Goal: Check status: Check status

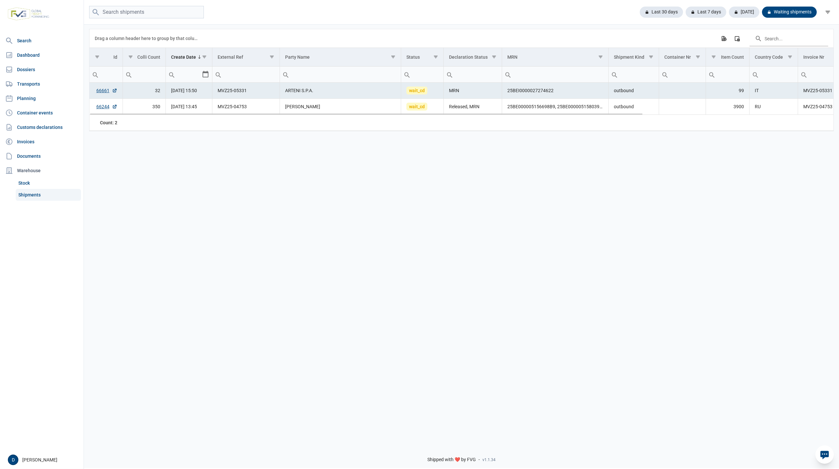
click at [292, 91] on td "ARTENI S.P.A." at bounding box center [341, 91] width 122 height 16
drag, startPoint x: 220, startPoint y: 93, endPoint x: 255, endPoint y: 95, distance: 34.5
click at [255, 95] on td "MVZ25-05331" at bounding box center [245, 91] width 67 height 16
drag, startPoint x: 218, startPoint y: 93, endPoint x: 324, endPoint y: 94, distance: 106.2
click at [324, 94] on tr "66661 32 18-09-2025 15:50 MVZ25-05331 ARTENI S.P.A. wait_cd MRN 25BEI0000027274…" at bounding box center [590, 91] width 1000 height 16
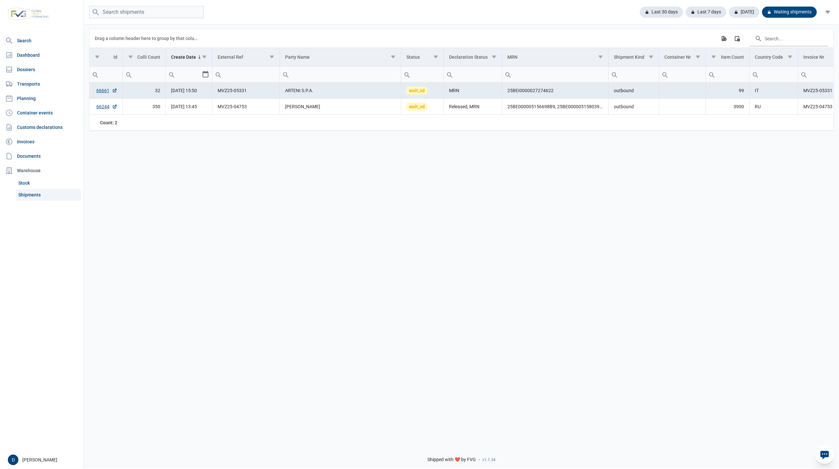
click at [281, 137] on div "Data grid with 2 rows and 18 columns Drag a column header here to group by that…" at bounding box center [461, 232] width 755 height 416
drag, startPoint x: 218, startPoint y: 94, endPoint x: 246, endPoint y: 95, distance: 27.6
click at [246, 95] on td "MVZ25-05331" at bounding box center [245, 91] width 67 height 16
copy td "MVZ25-05331"
click at [707, 10] on div "Last 7 days" at bounding box center [704, 12] width 46 height 11
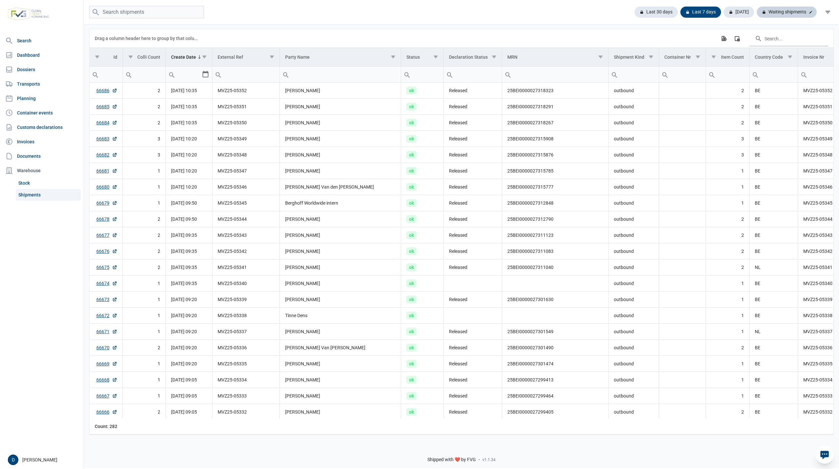
click at [774, 13] on div "Waiting shipments" at bounding box center [787, 12] width 60 height 11
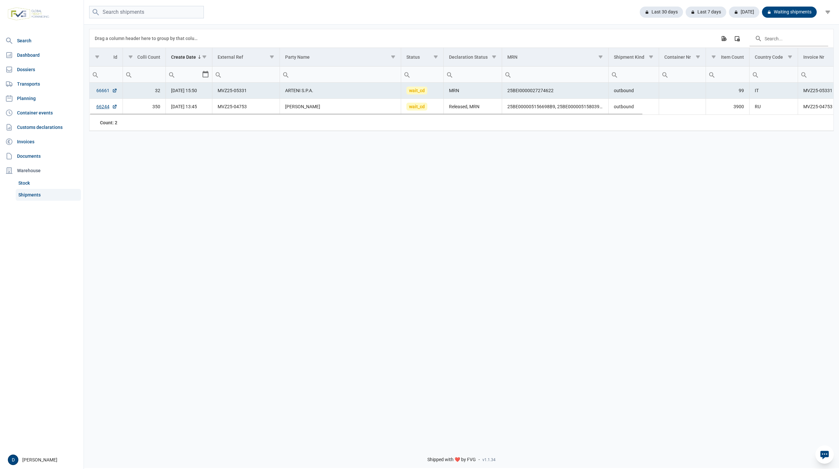
click at [100, 92] on link "66661" at bounding box center [106, 90] width 21 height 7
click at [233, 9] on div "Last 30 days Last 7 days Today Waiting shipments" at bounding box center [461, 12] width 755 height 13
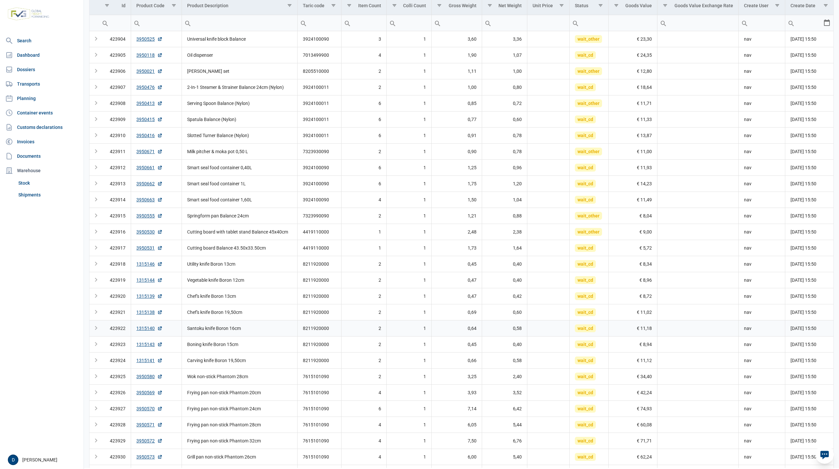
scroll to position [82, 0]
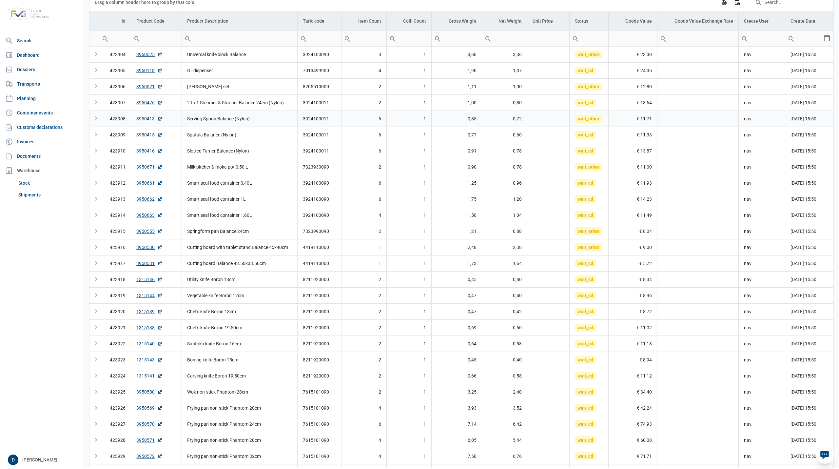
click at [264, 121] on td "Serving Spoon Balance (Nylon)" at bounding box center [240, 118] width 116 height 16
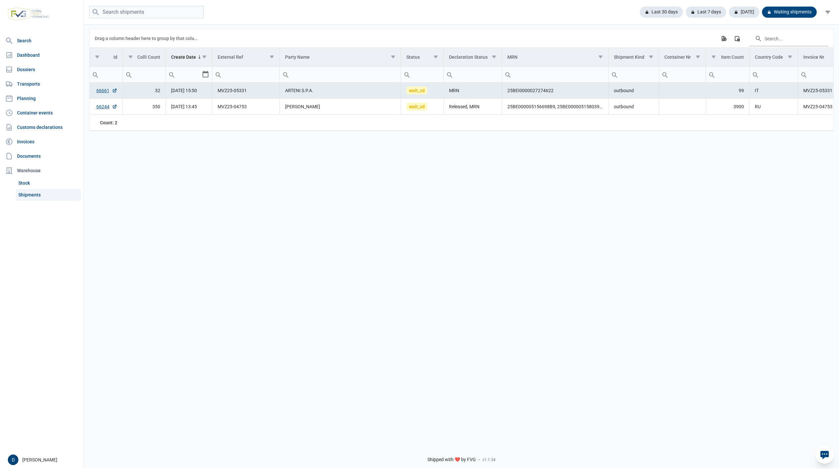
click at [295, 10] on div "Last 30 days Last 7 days [DATE] Waiting shipments" at bounding box center [461, 12] width 755 height 13
click at [661, 11] on div "Last 30 days" at bounding box center [659, 12] width 49 height 11
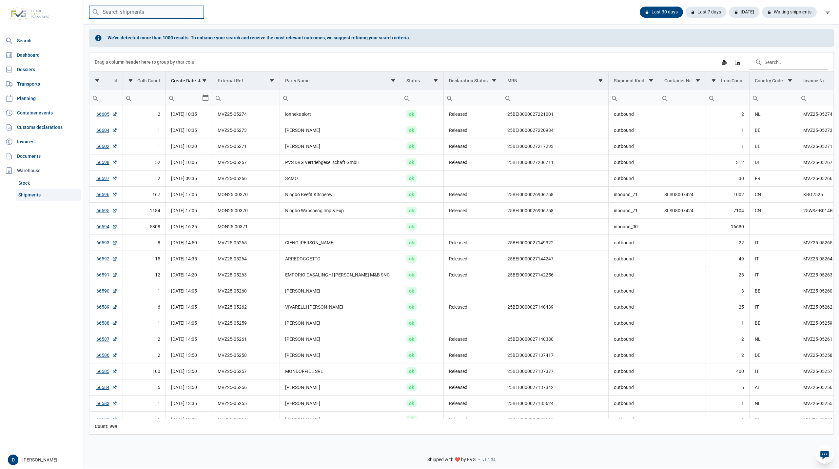
click at [142, 14] on input "search" at bounding box center [146, 12] width 115 height 13
type input "KOCU4801920"
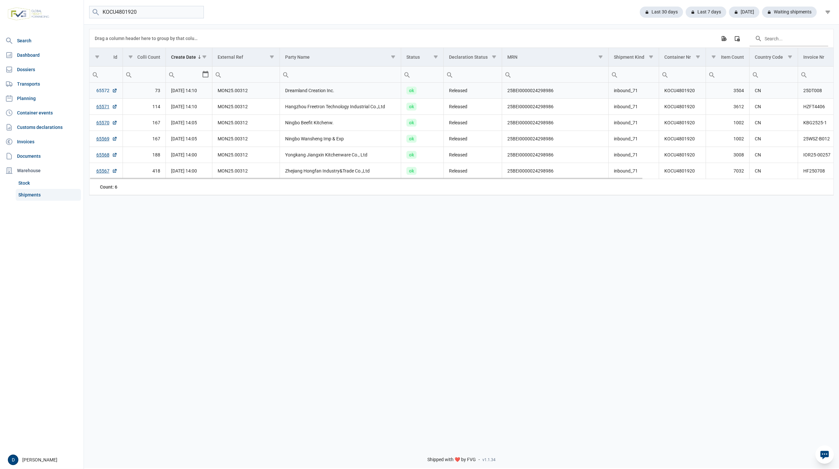
click at [98, 92] on link "65572" at bounding box center [106, 90] width 21 height 7
drag, startPoint x: 140, startPoint y: 13, endPoint x: 73, endPoint y: 14, distance: 66.2
click at [73, 14] on div "Search Dashboard Dossiers Transports Planning Container events Customs declarat…" at bounding box center [419, 233] width 839 height 469
click at [28, 69] on link "Dossiers" at bounding box center [42, 69] width 78 height 13
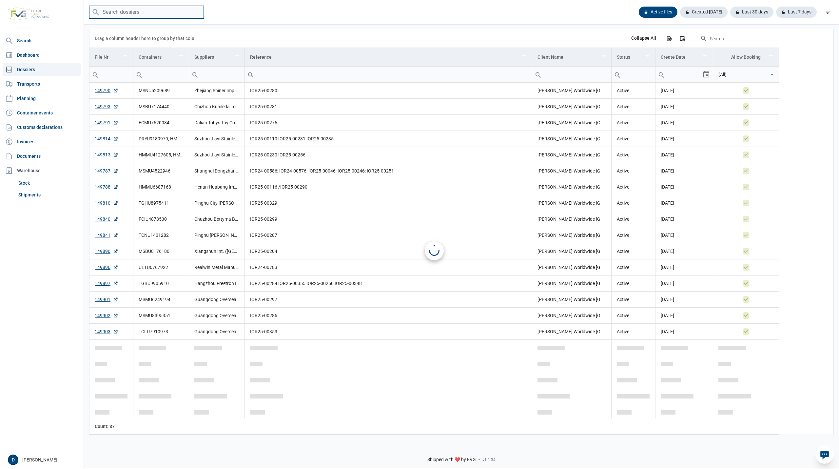
click at [151, 15] on input "search" at bounding box center [146, 12] width 115 height 13
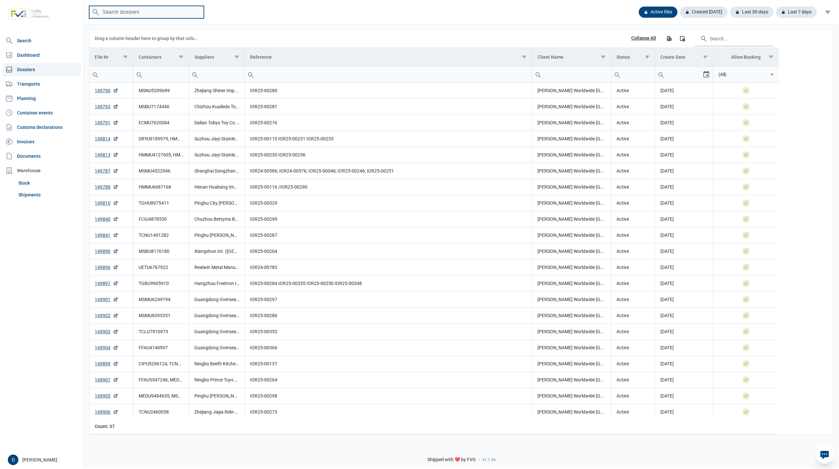
paste input "MSDU5115466"
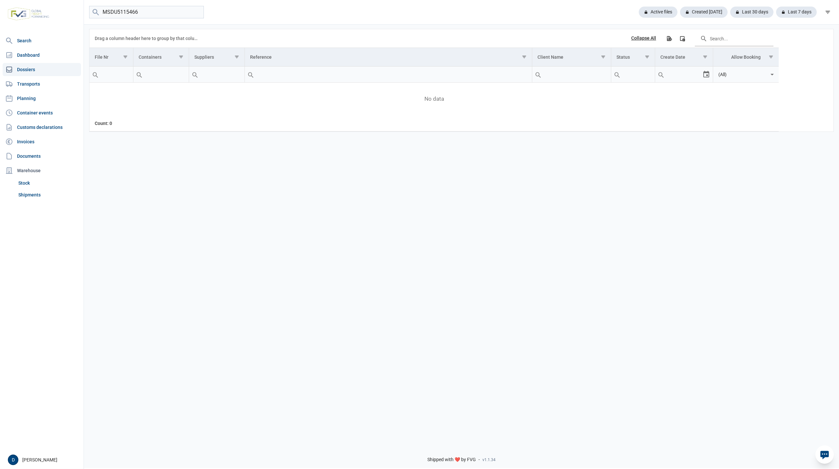
click at [33, 70] on link "Dossiers" at bounding box center [42, 69] width 78 height 13
drag, startPoint x: 153, startPoint y: 9, endPoint x: 81, endPoint y: 10, distance: 72.1
click at [82, 10] on div "Search Dashboard Dossiers Transports Planning Container events Customs declarat…" at bounding box center [419, 233] width 839 height 469
click at [93, 164] on div "Data grid with 0 rows and 8 columns Drag a column header here to group by that …" at bounding box center [461, 232] width 755 height 416
click at [112, 11] on input "MSDU5115466" at bounding box center [146, 12] width 115 height 13
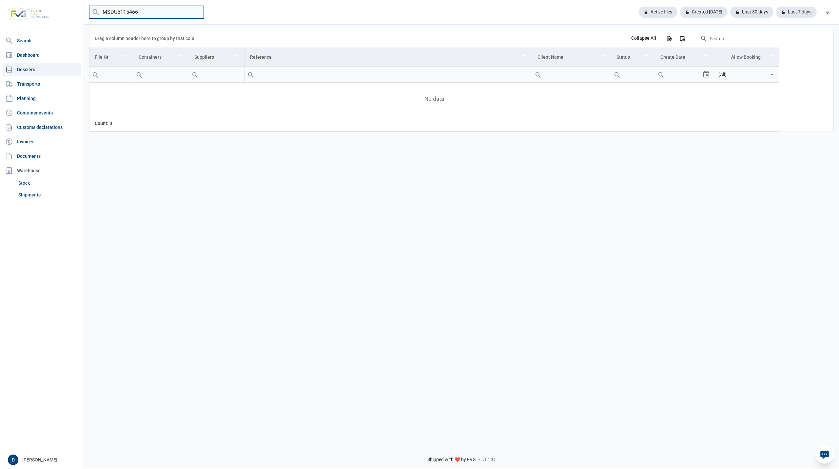
drag, startPoint x: 112, startPoint y: 11, endPoint x: 167, endPoint y: 16, distance: 55.3
click at [167, 16] on input "MSDU5115466" at bounding box center [146, 12] width 115 height 13
type input "MSMU829364"
drag, startPoint x: 167, startPoint y: 16, endPoint x: 41, endPoint y: 16, distance: 126.2
click at [55, 15] on div "Search Dashboard Dossiers Transports Planning Container events Customs declarat…" at bounding box center [419, 233] width 839 height 469
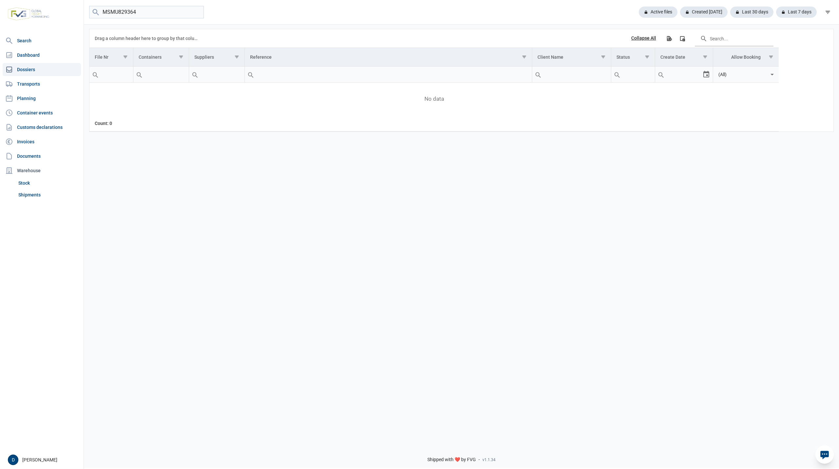
click at [48, 68] on link "Dossiers" at bounding box center [42, 69] width 78 height 13
click at [31, 196] on link "Shipments" at bounding box center [48, 195] width 65 height 12
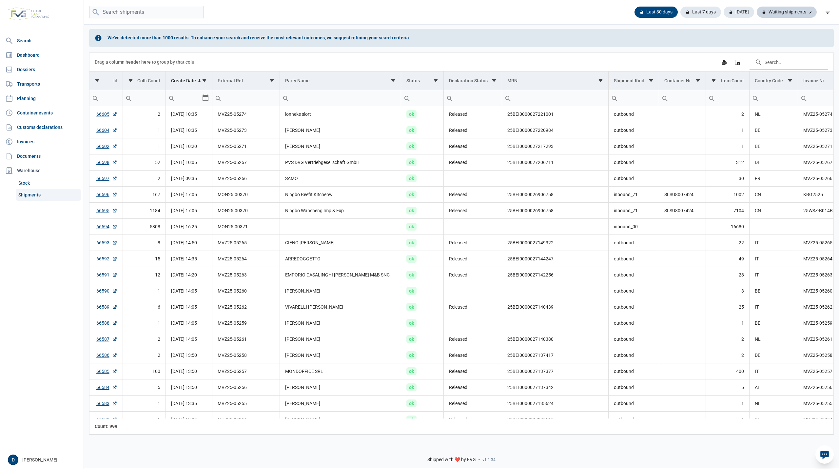
click at [782, 11] on div "Waiting shipments" at bounding box center [787, 12] width 60 height 11
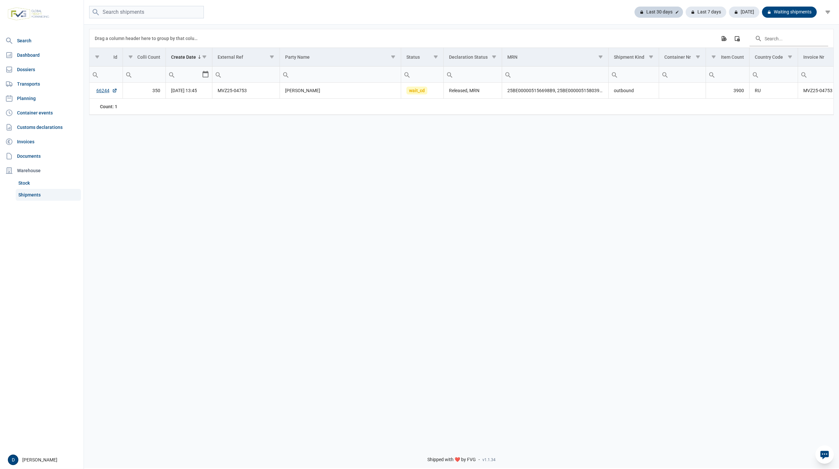
click at [662, 11] on div "Last 30 days" at bounding box center [659, 12] width 49 height 11
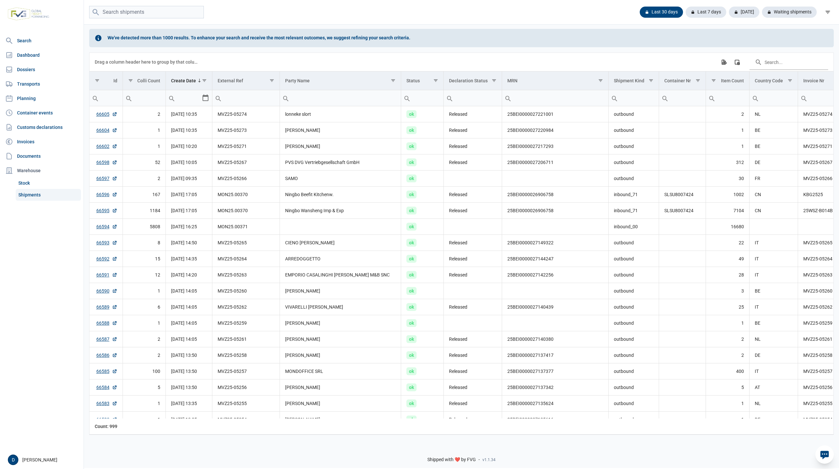
click at [562, 15] on div "Last 30 days Last 7 days Today Waiting shipments" at bounding box center [461, 12] width 755 height 13
click at [28, 71] on link "Dossiers" at bounding box center [42, 69] width 78 height 13
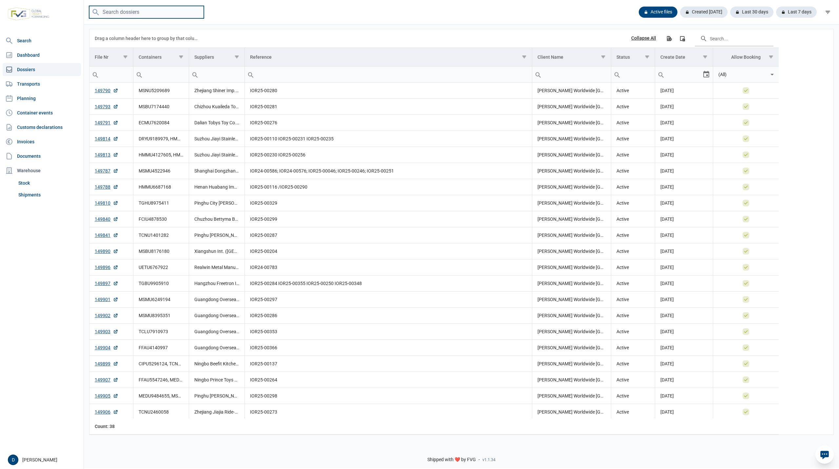
click at [143, 12] on input "search" at bounding box center [146, 12] width 115 height 13
paste input "HMMU6687168"
type input "HMMU6687168"
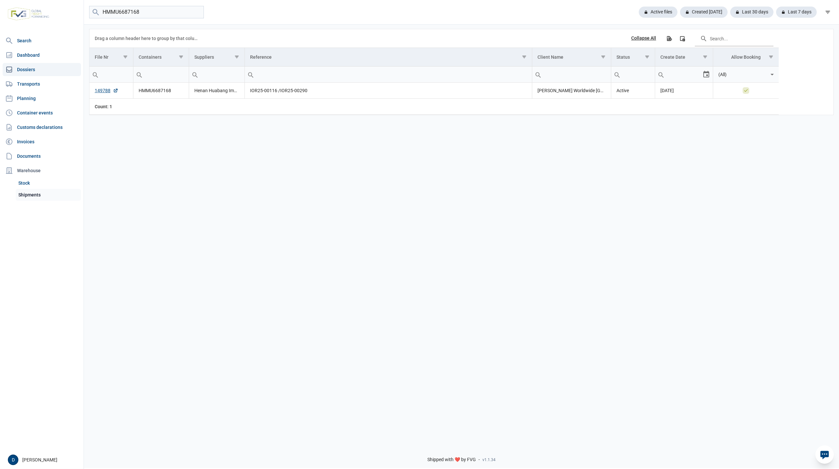
click at [20, 196] on link "Shipments" at bounding box center [48, 195] width 65 height 12
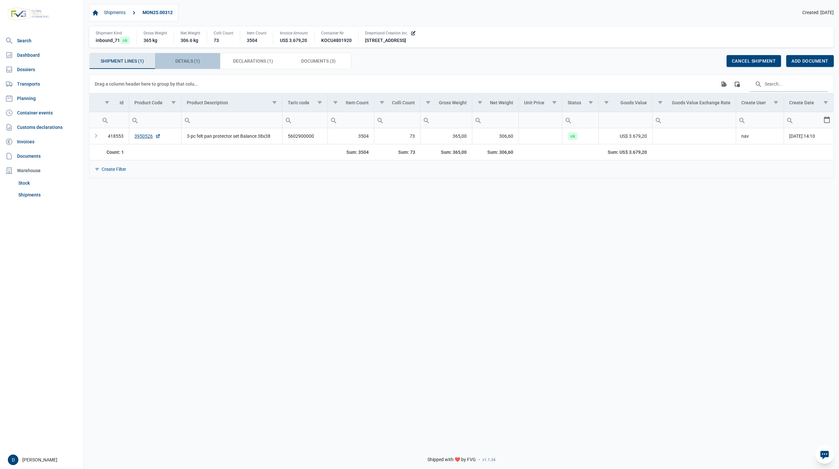
click at [191, 61] on span "Details (1) Details (1)" at bounding box center [187, 61] width 25 height 8
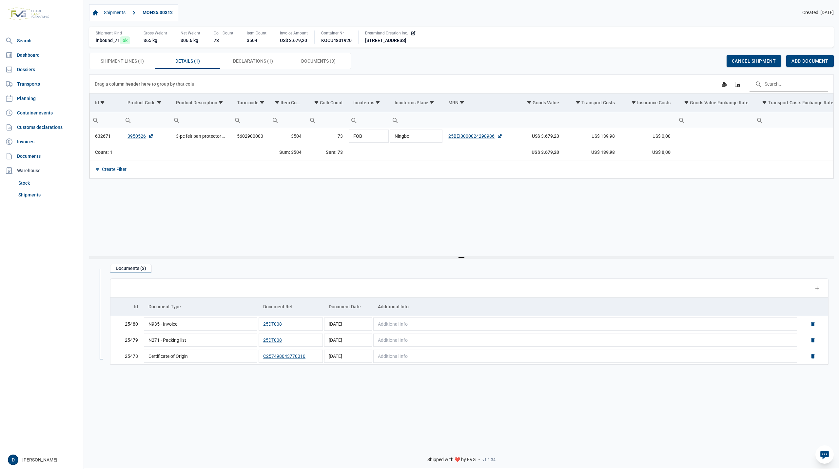
click at [484, 59] on div "Shipment Lines (1) Shipment Lines (1) Details (1) Details (1) Declarations (1) …" at bounding box center [461, 61] width 745 height 16
